Goal: Task Accomplishment & Management: Use online tool/utility

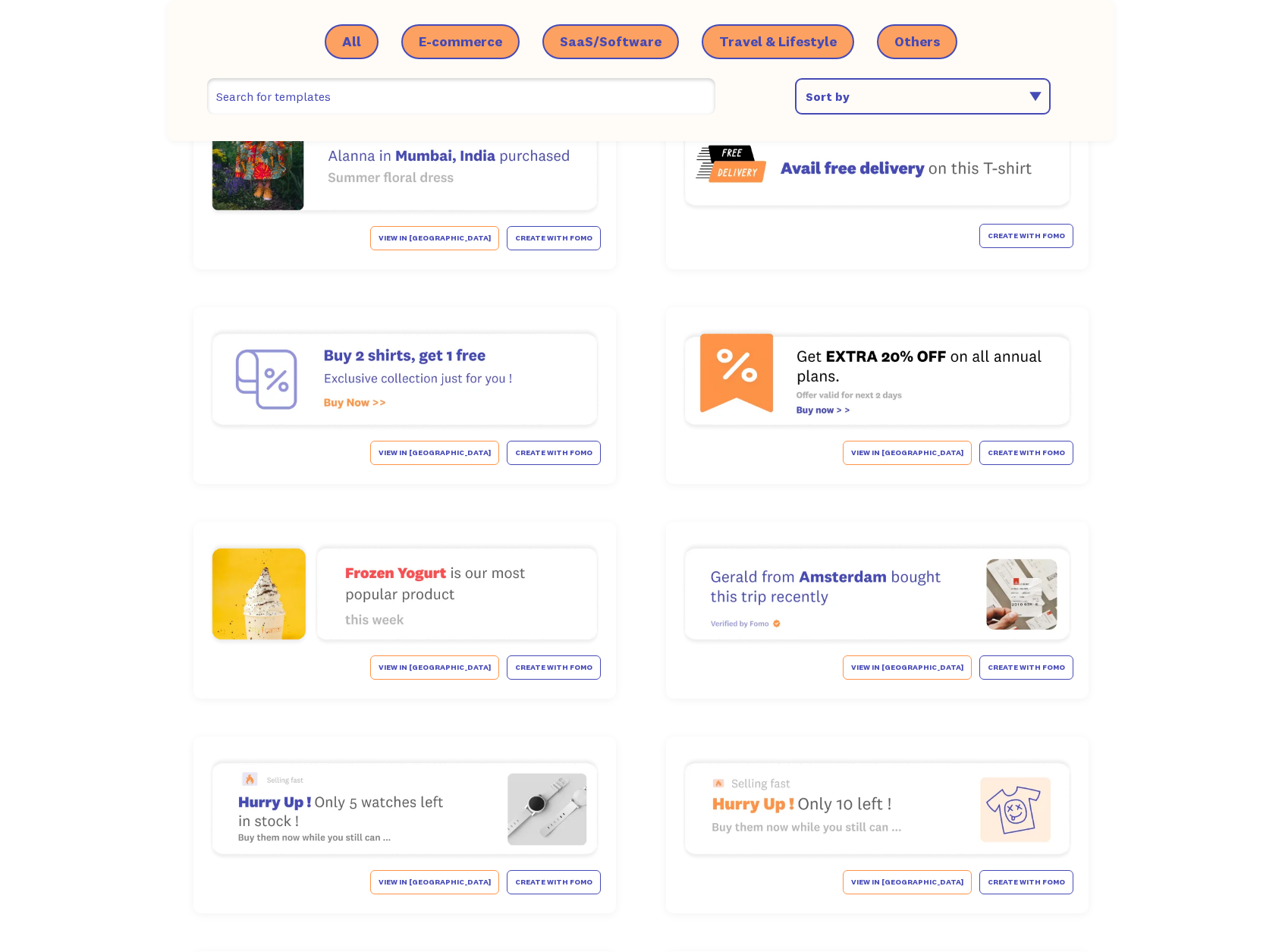
scroll to position [6055, 0]
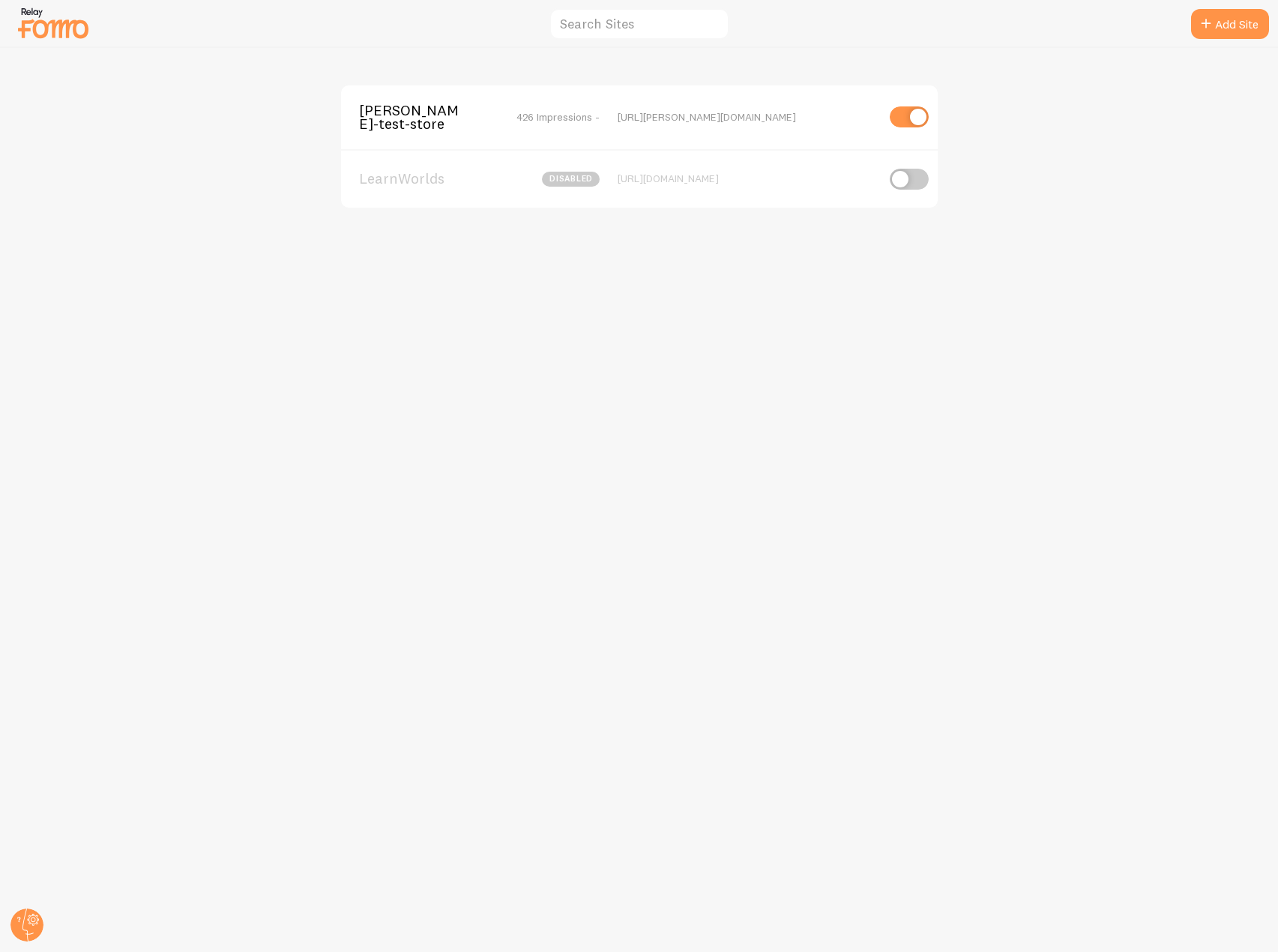
click at [713, 112] on div "https://elias-fomo-test-store.myshopify.com" at bounding box center [746, 117] width 259 height 14
click at [376, 125] on span "elias-fomo-test-store" at bounding box center [419, 117] width 121 height 28
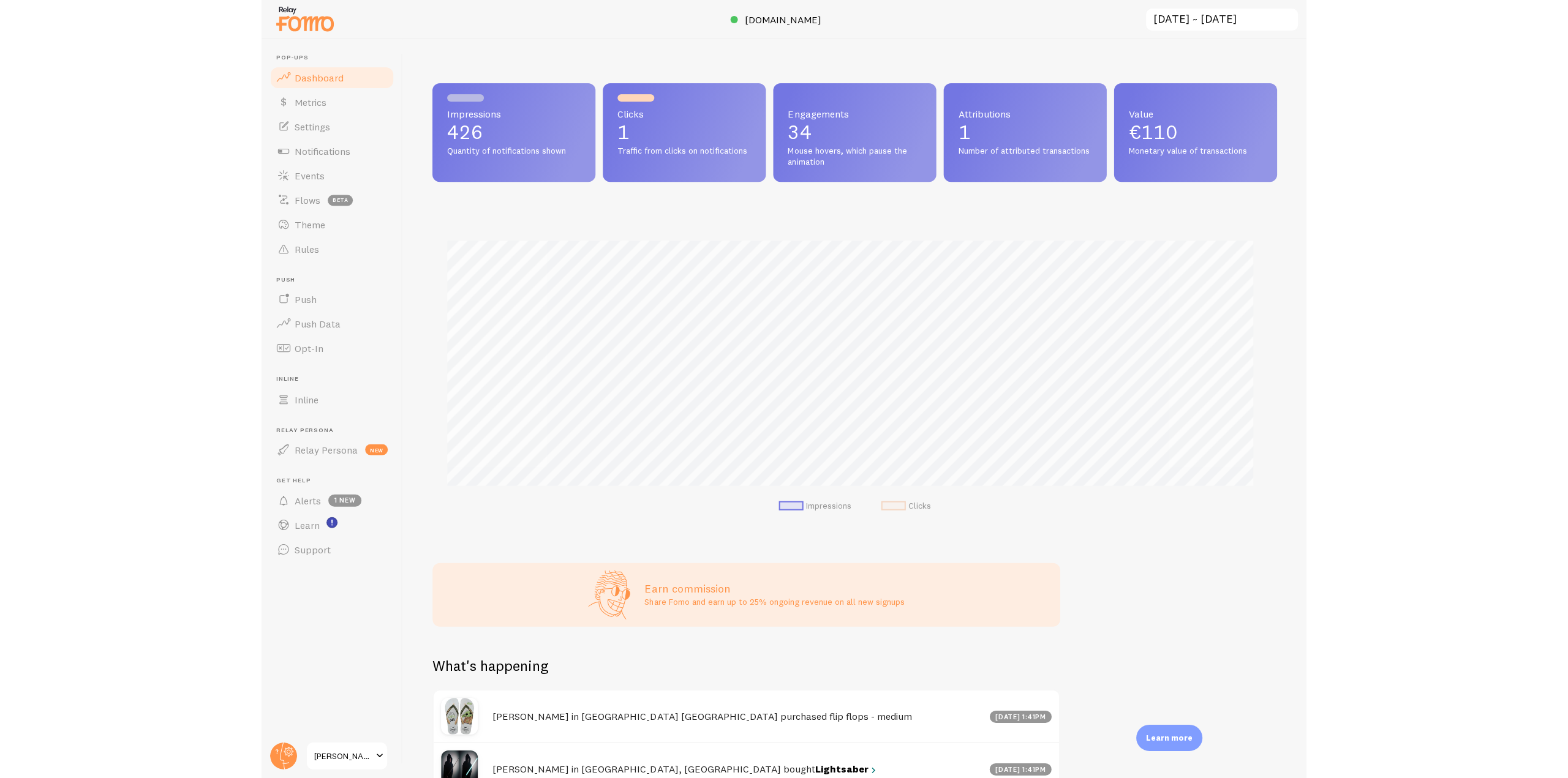
scroll to position [321, 835]
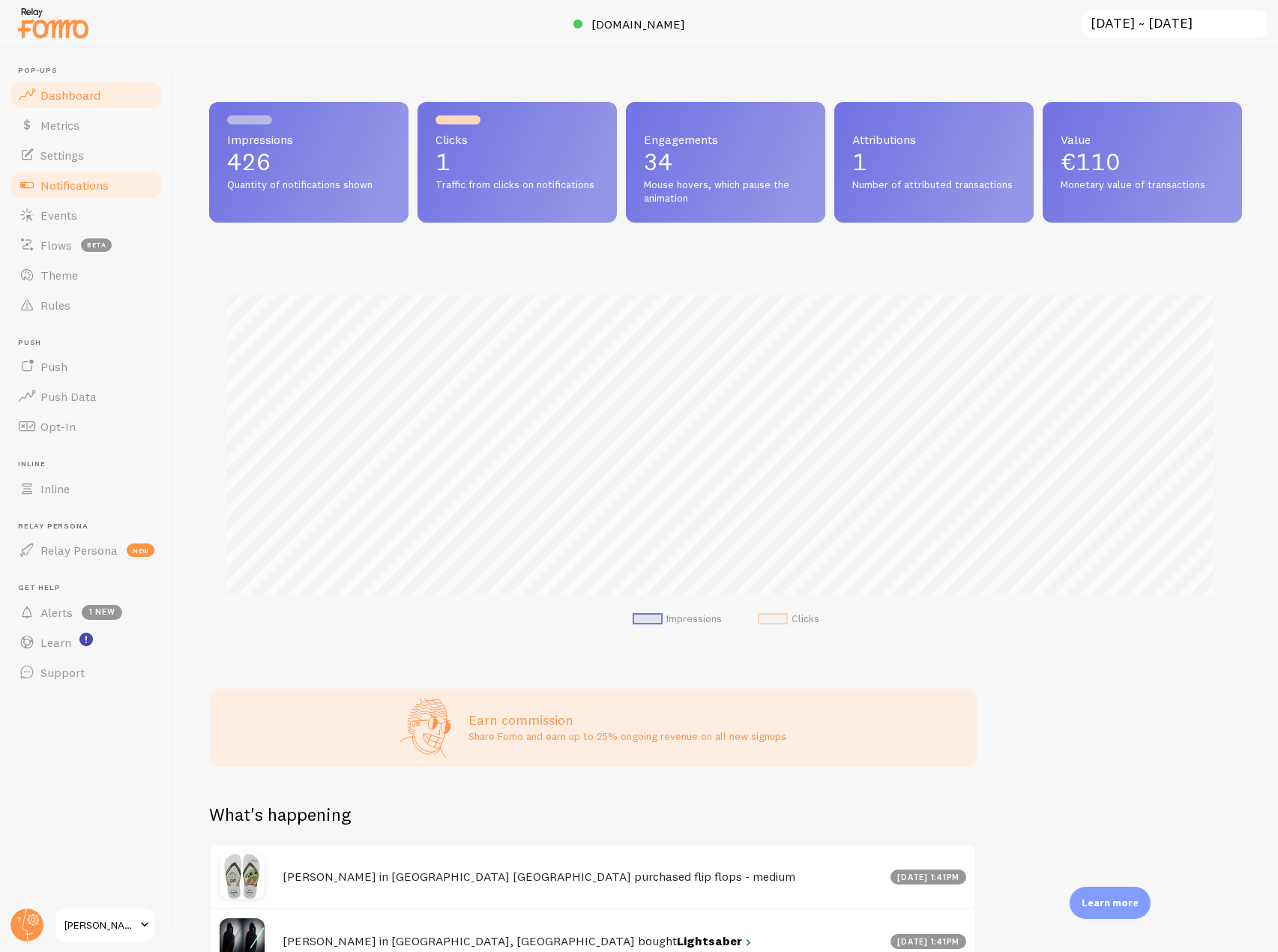
click at [100, 189] on span "Notifications" at bounding box center [75, 185] width 68 height 15
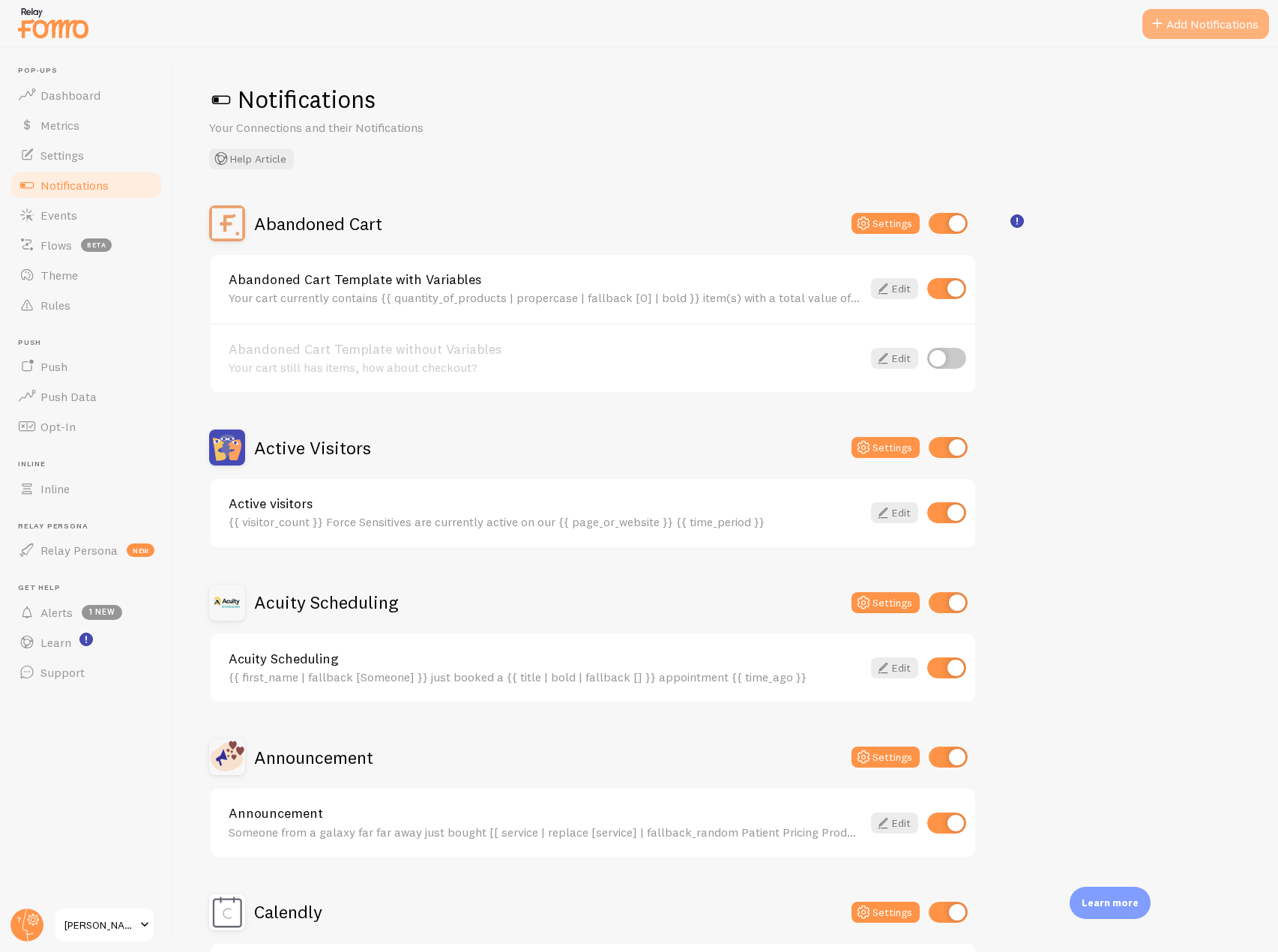
click at [1164, 17] on span at bounding box center [1157, 24] width 18 height 18
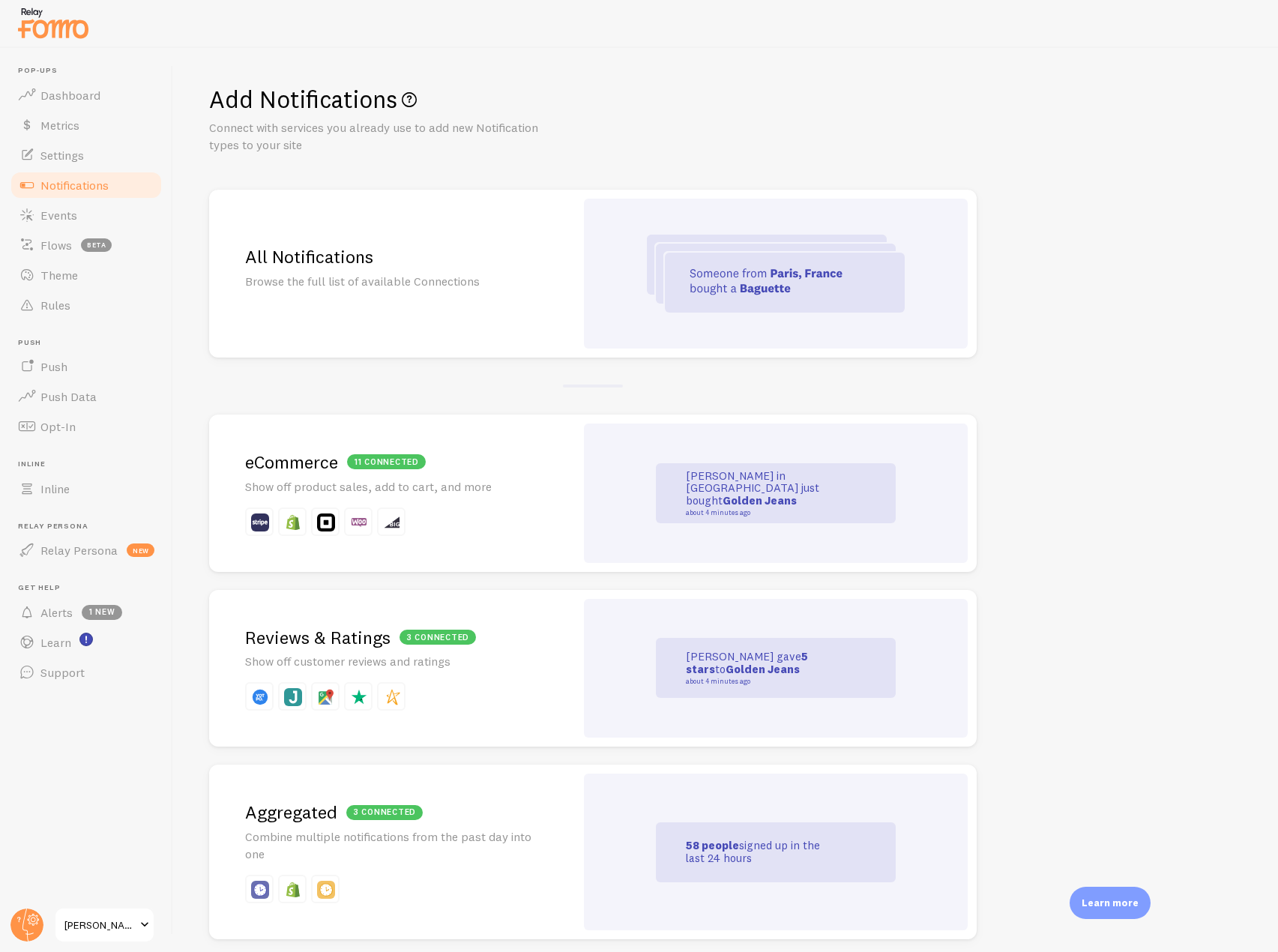
click at [364, 496] on div "11 connected eCommerce Show off product sales, add to cart, and more" at bounding box center [392, 493] width 366 height 158
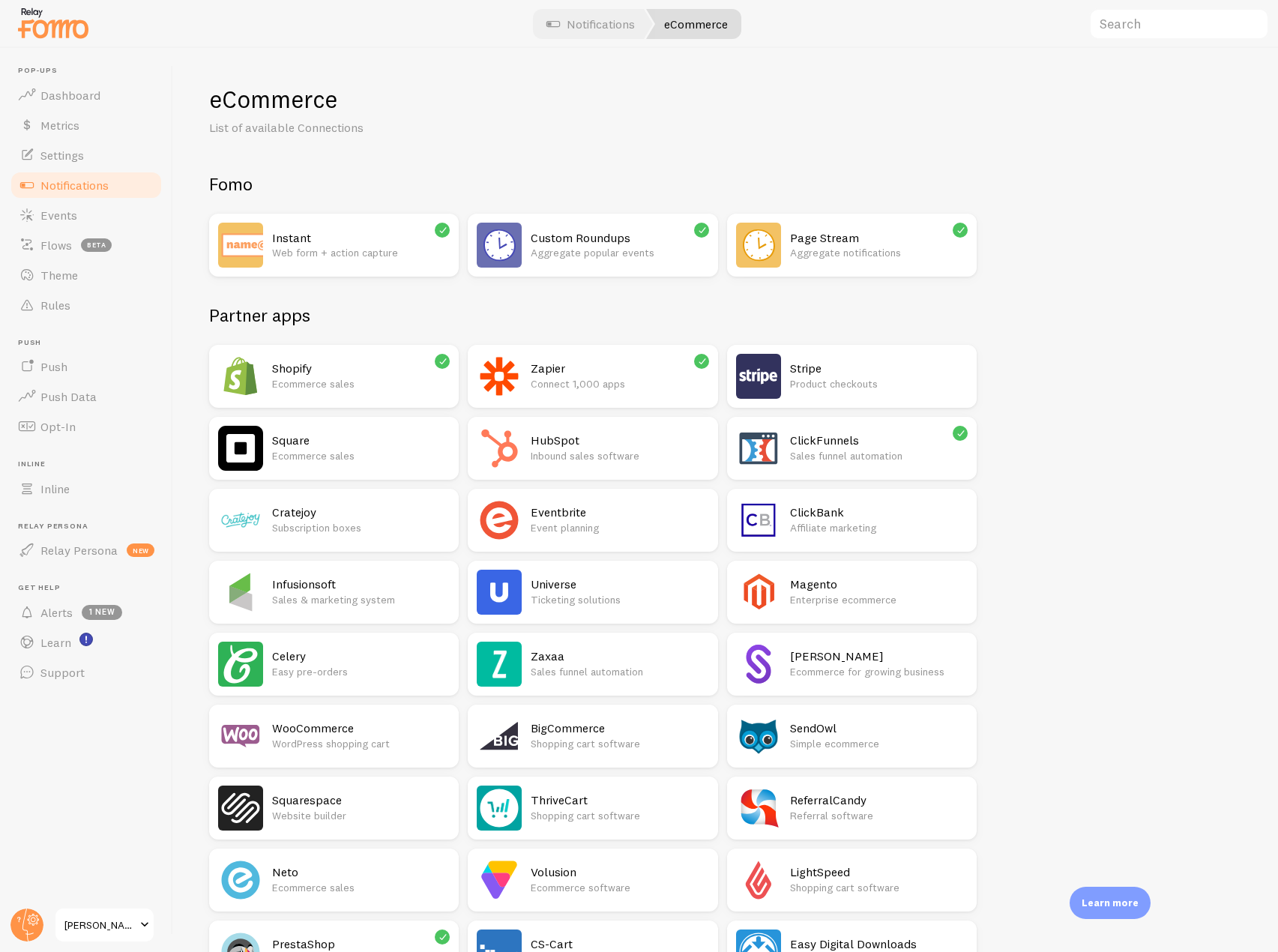
click at [786, 382] on div "Stripe Product checkouts" at bounding box center [851, 376] width 250 height 63
